Goal: Find specific page/section

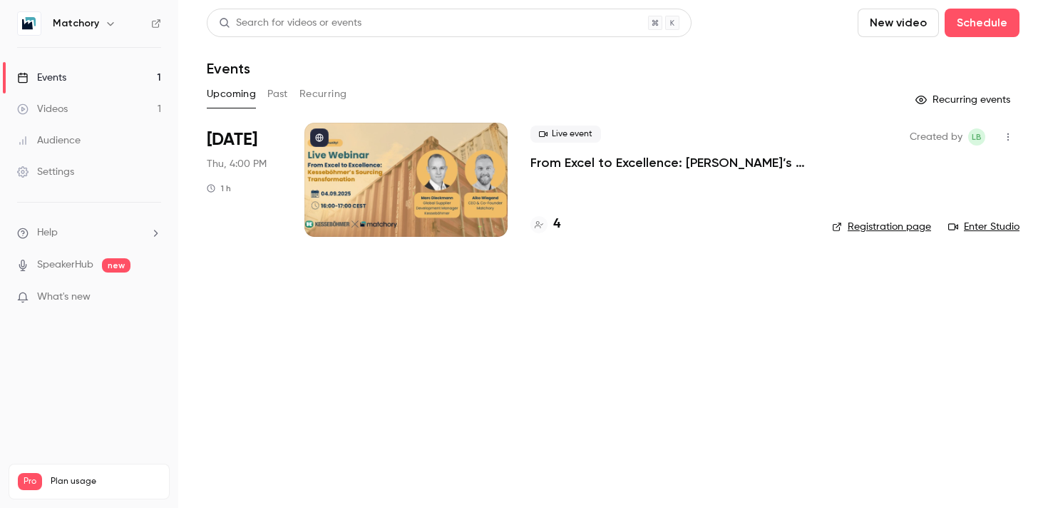
click at [451, 175] on div at bounding box center [405, 180] width 203 height 114
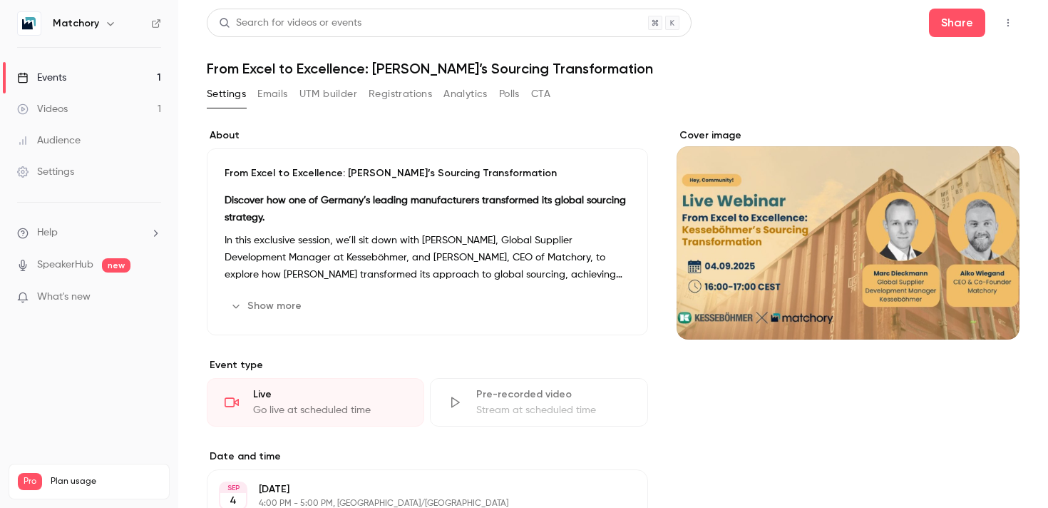
click at [309, 96] on button "UTM builder" at bounding box center [328, 94] width 58 height 23
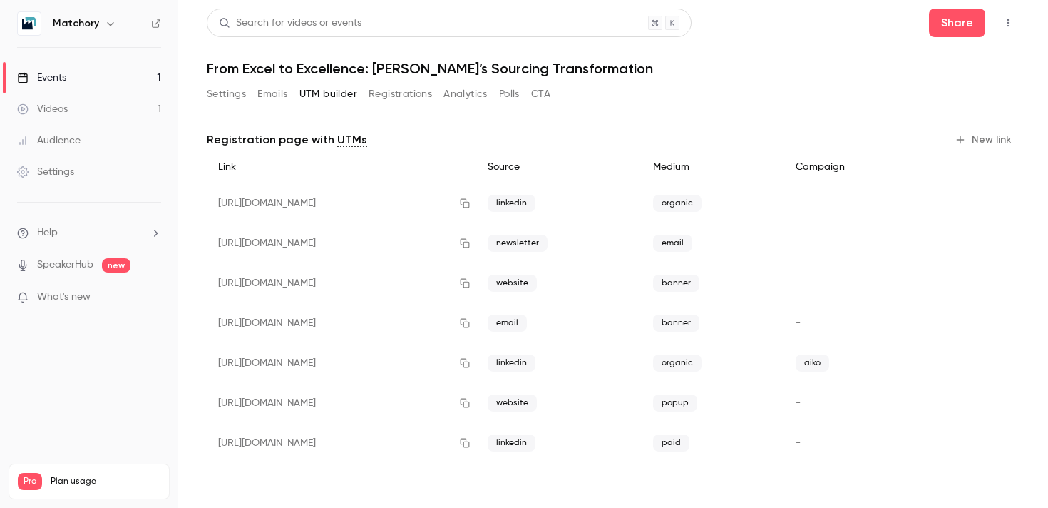
click at [373, 91] on button "Registrations" at bounding box center [400, 94] width 63 height 23
